Goal: Find specific page/section: Find specific page/section

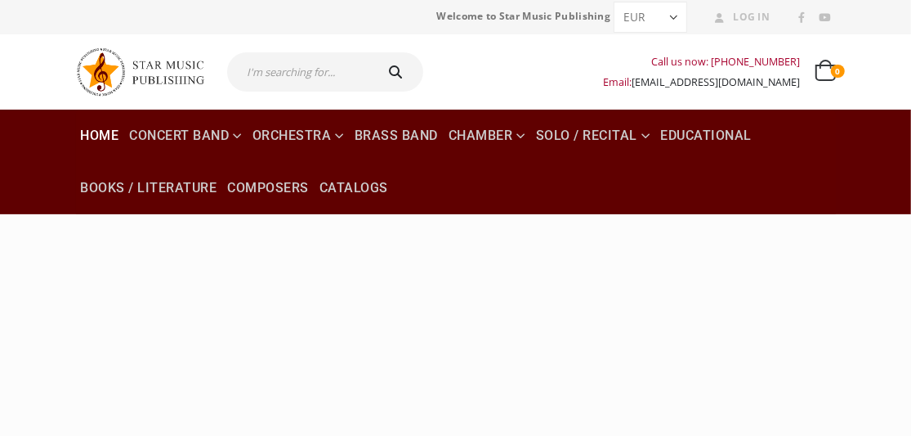
click at [332, 72] on input "text" at bounding box center [299, 71] width 145 height 39
type input "[PERSON_NAME]"
click at [387, 68] on icon "submit" at bounding box center [396, 71] width 24 height 13
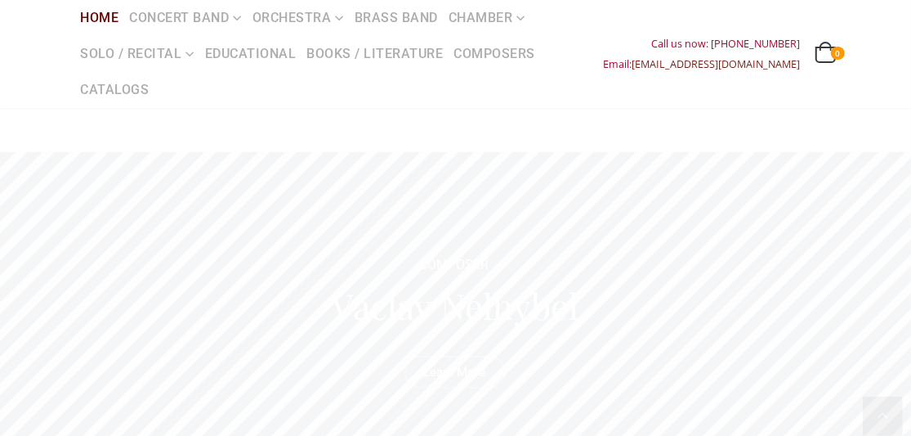
scroll to position [150, 0]
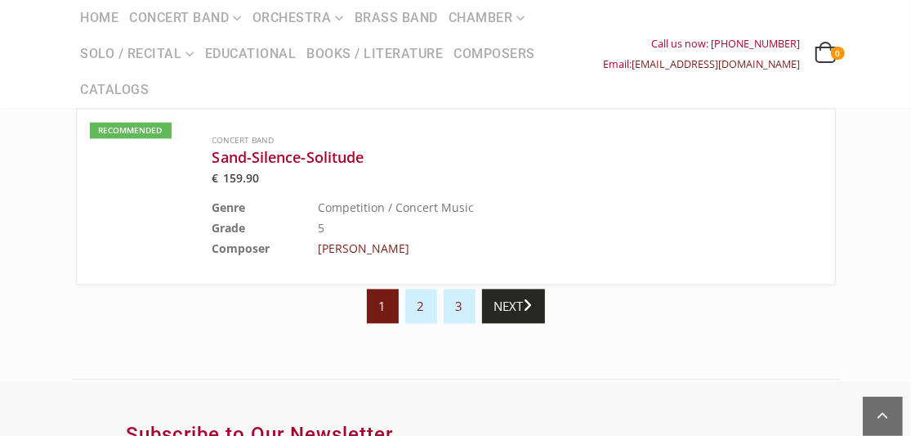
scroll to position [1879, 0]
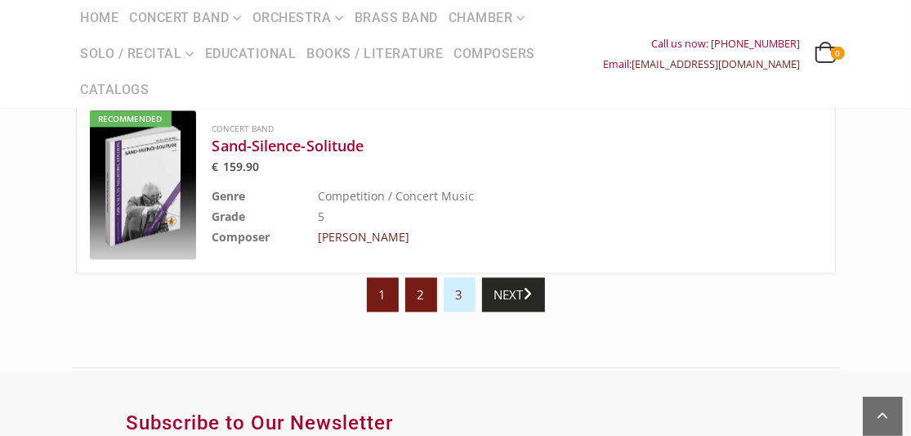
click at [415, 284] on link "2" at bounding box center [421, 294] width 32 height 34
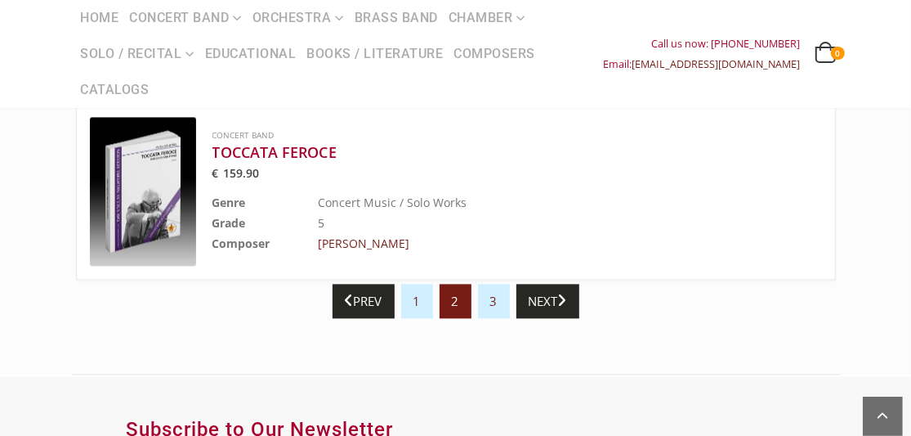
scroll to position [1879, 0]
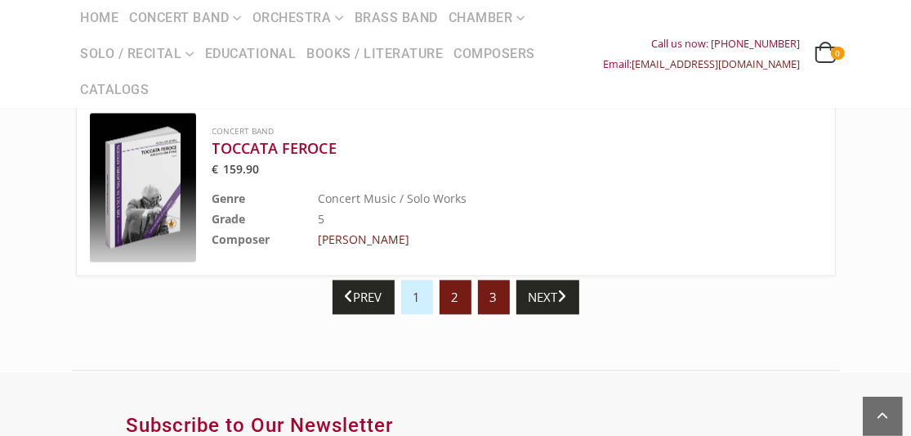
click at [500, 283] on link "3" at bounding box center [494, 297] width 32 height 34
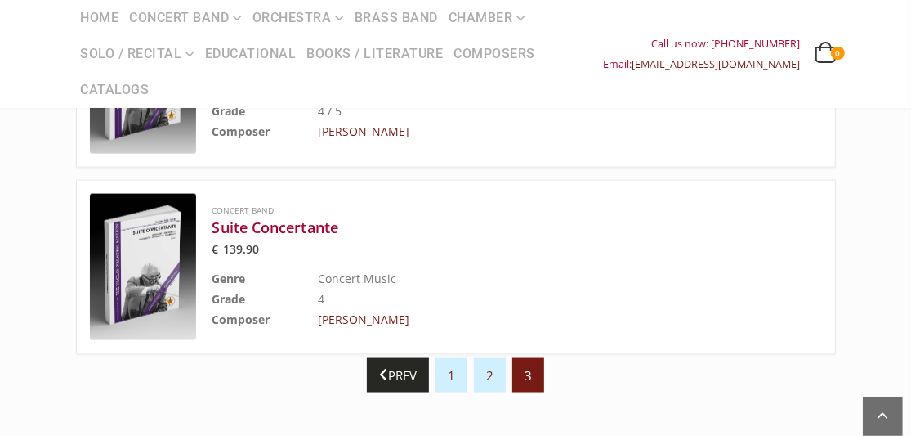
scroll to position [1308, 0]
